Goal: Navigation & Orientation: Find specific page/section

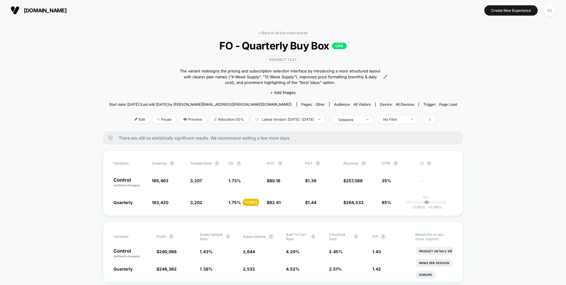
click at [39, 8] on span "[DOMAIN_NAME]" at bounding box center [45, 10] width 43 height 6
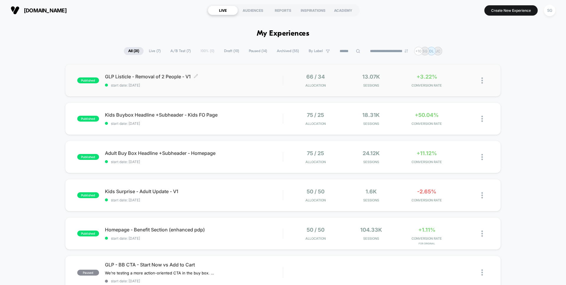
click at [129, 78] on span "GLP Listicle - Removal of 2 People - V1 Click to edit experience details" at bounding box center [194, 77] width 178 height 6
click at [130, 115] on span "Kids Buybox Headline +Subheader - Kids FO Page Click to edit experience details" at bounding box center [194, 115] width 178 height 6
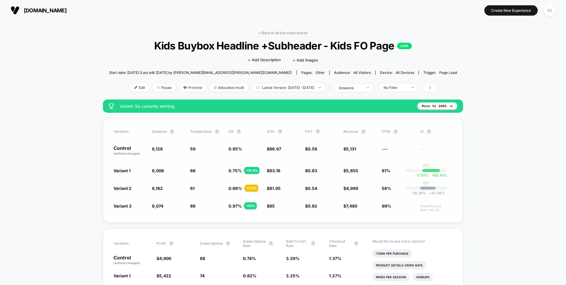
click at [425, 174] on span "-17.61 %" at bounding box center [422, 175] width 14 height 4
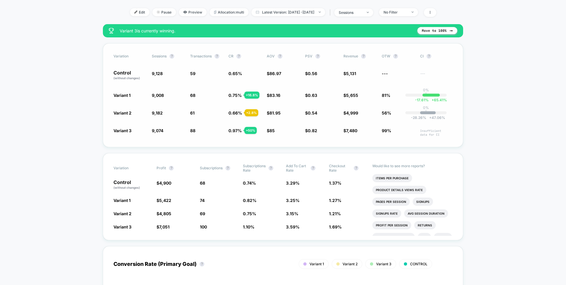
scroll to position [108, 0]
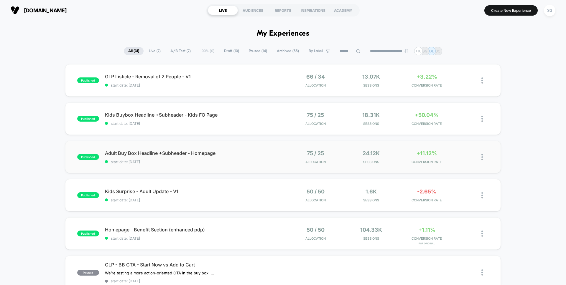
click at [147, 167] on div "published Adult Buy Box Headline +Subheader - Homepage start date: [DATE] 75 / …" at bounding box center [283, 157] width 436 height 32
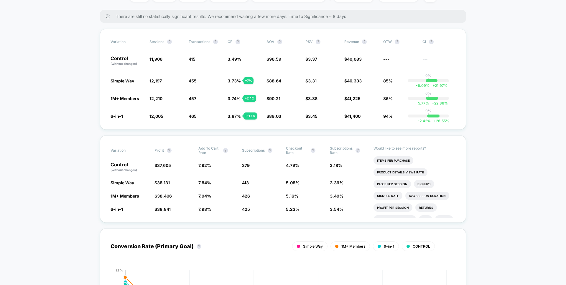
scroll to position [113, 0]
